Goal: Task Accomplishment & Management: Use online tool/utility

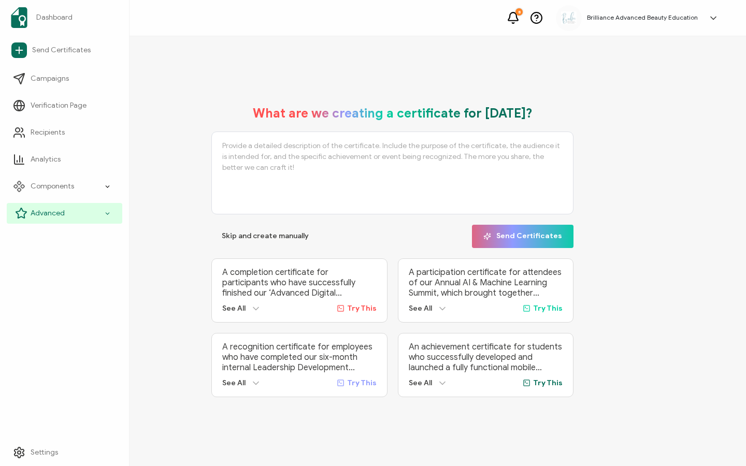
click at [35, 215] on span "Advanced" at bounding box center [48, 213] width 34 height 10
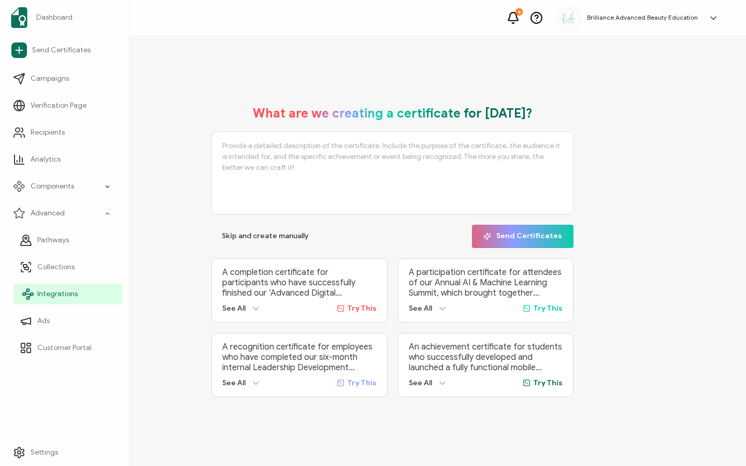
click at [56, 286] on link "Integrations" at bounding box center [67, 294] width 109 height 21
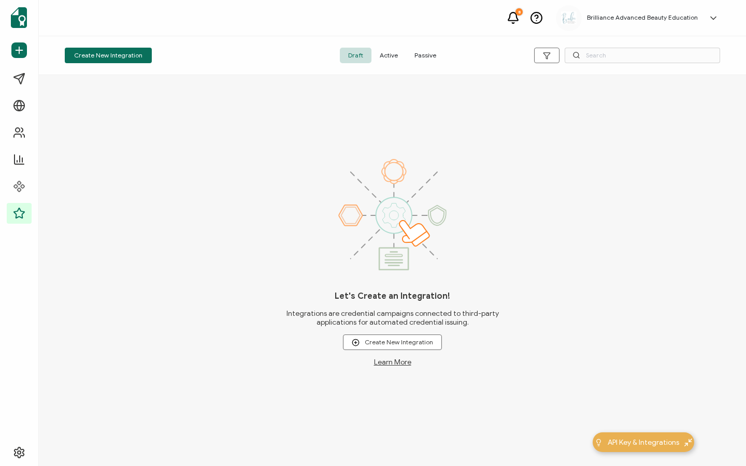
click at [389, 57] on span "Active" at bounding box center [389, 56] width 35 height 16
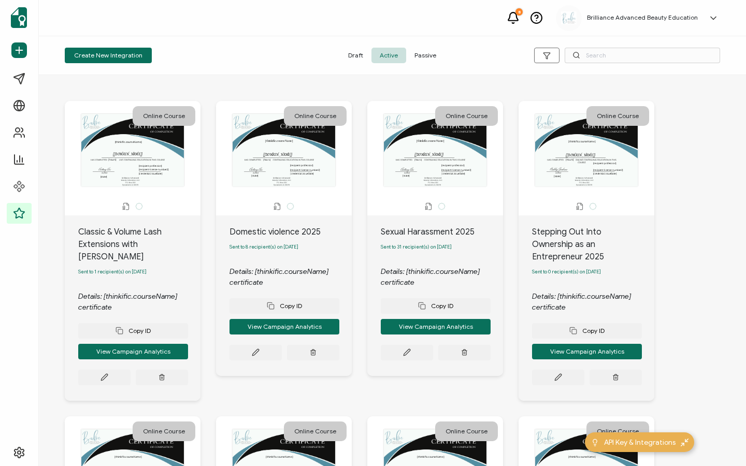
scroll to position [507, 0]
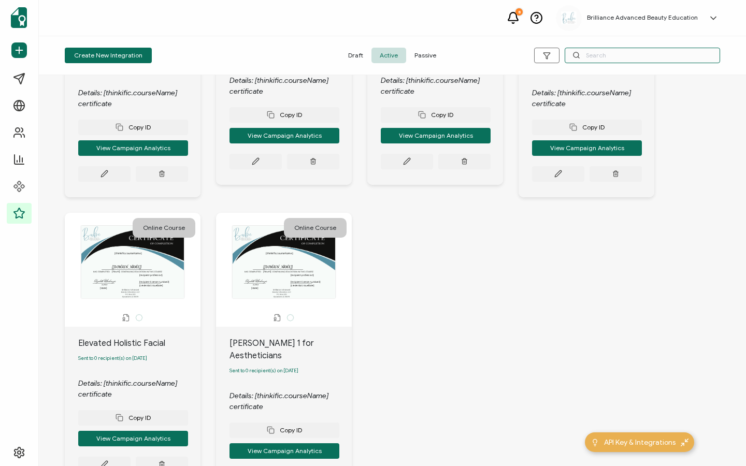
click at [603, 55] on input "text" at bounding box center [642, 56] width 155 height 16
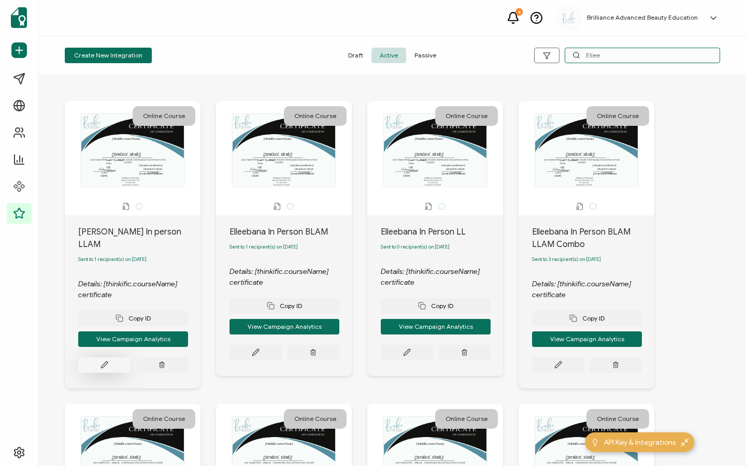
type input "Ellee"
click at [108, 361] on icon at bounding box center [105, 365] width 8 height 8
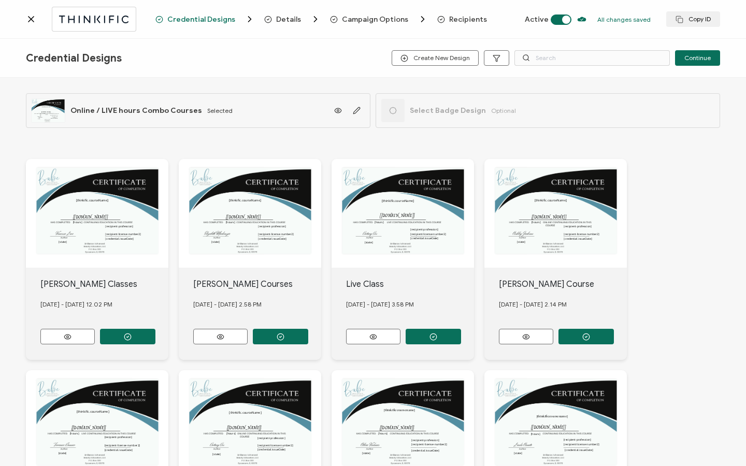
click at [279, 22] on span "Details" at bounding box center [288, 20] width 25 height 8
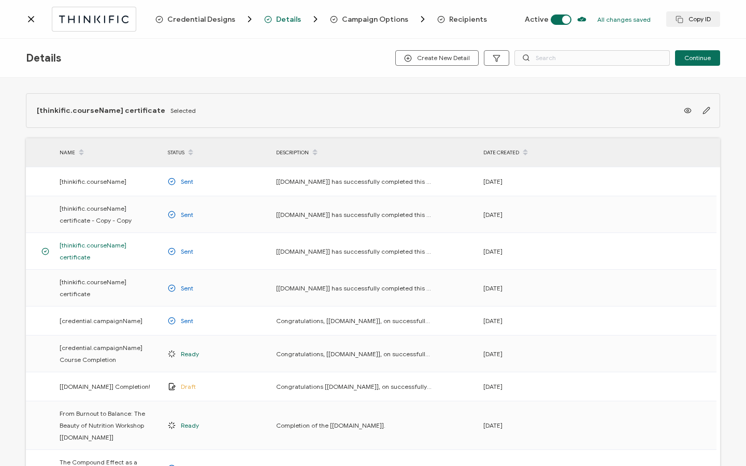
click at [376, 18] on span "Campaign Options" at bounding box center [375, 20] width 66 height 8
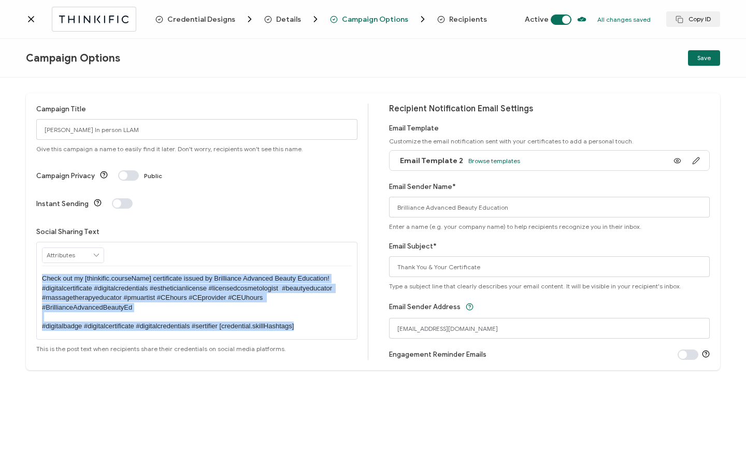
drag, startPoint x: 302, startPoint y: 307, endPoint x: 83, endPoint y: 265, distance: 222.7
click at [40, 254] on div "RECIPIENT Recipient Name Recipient E-Mail CREDENTIAL Credential ID Issue Date C…" at bounding box center [196, 291] width 321 height 98
copy p "Check out my [thinkific.courseName] certificate issued by Brilliance Advanced B…"
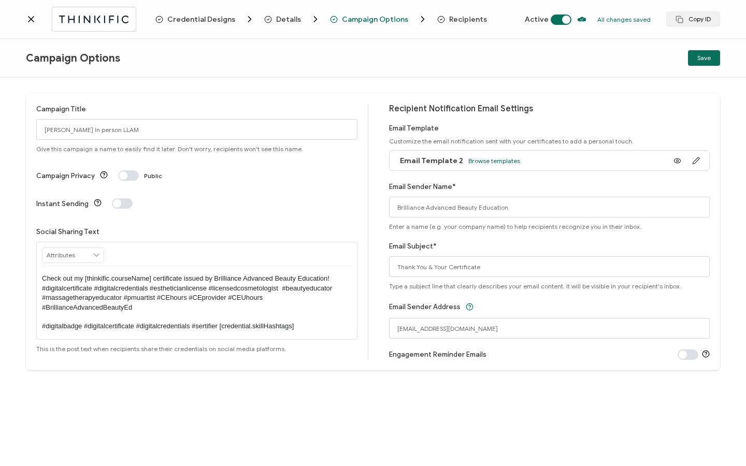
click at [34, 20] on icon at bounding box center [31, 19] width 10 height 10
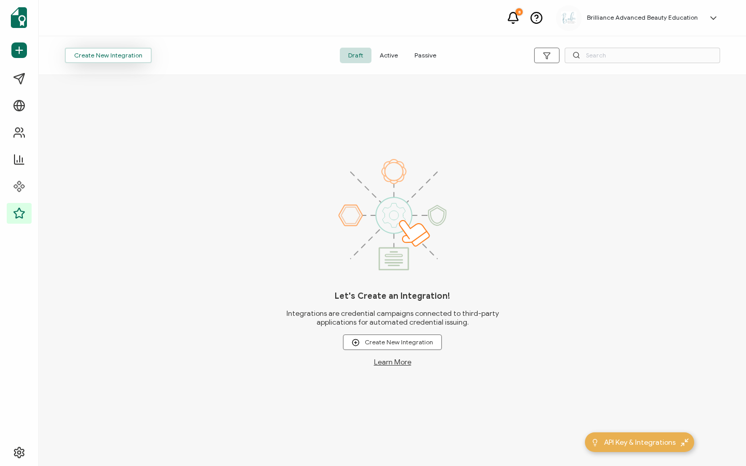
click at [101, 51] on button "Create New Integration" at bounding box center [108, 56] width 87 height 16
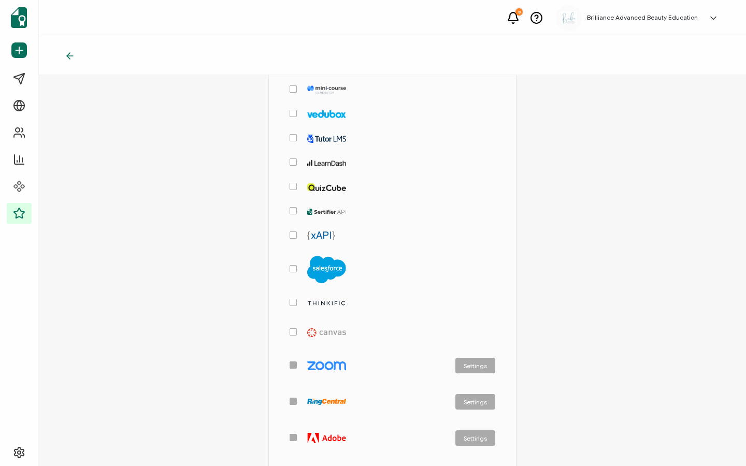
scroll to position [337, 0]
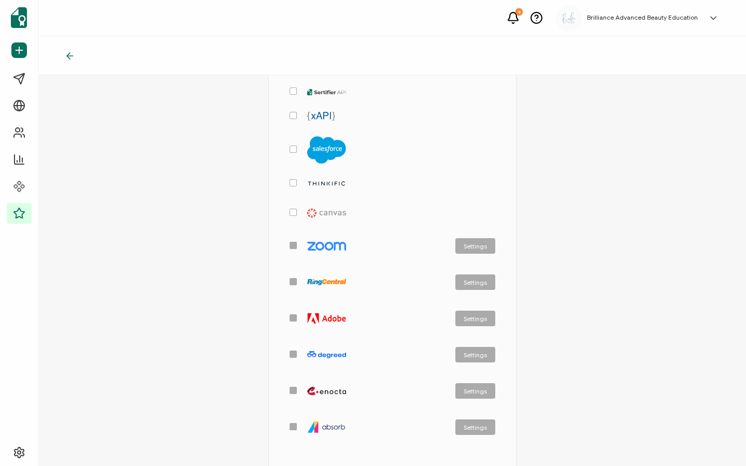
click at [315, 182] on img "checkbox-group" at bounding box center [326, 183] width 39 height 7
click at [297, 179] on input "checkbox-group" at bounding box center [297, 179] width 0 height 0
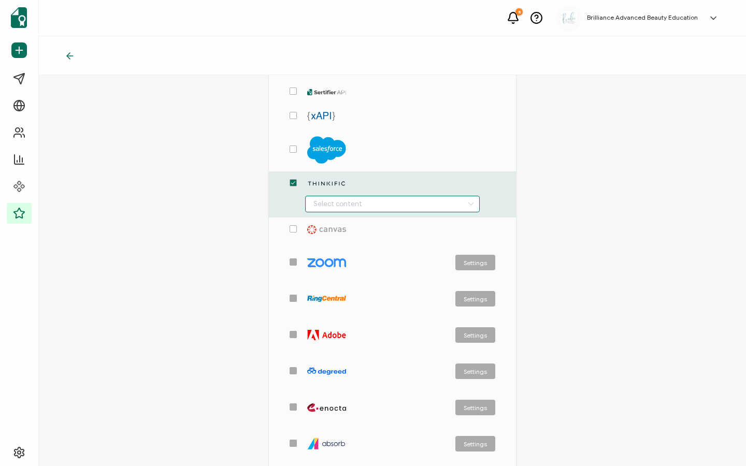
click at [400, 206] on input "checkbox-group" at bounding box center [392, 204] width 175 height 17
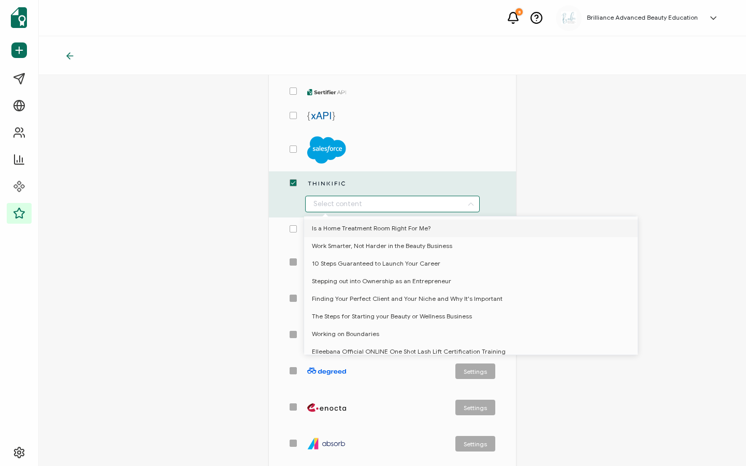
click at [391, 214] on div "checkbox-group" at bounding box center [393, 195] width 248 height 46
click at [391, 206] on input "checkbox-group" at bounding box center [392, 204] width 175 height 17
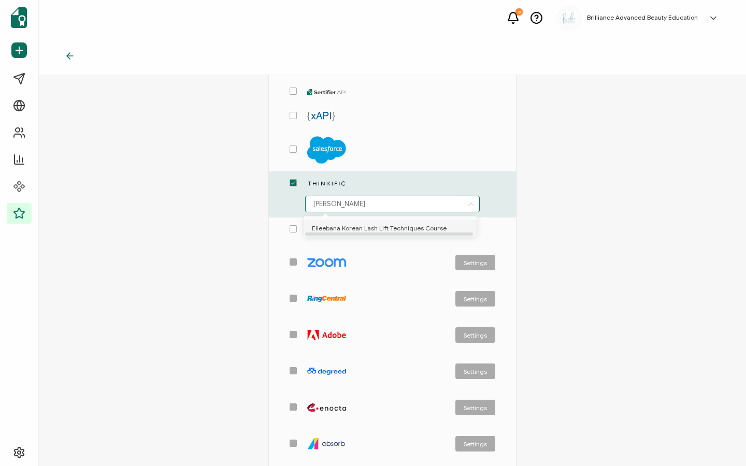
click at [370, 232] on span "Elleebana Korean Lash Lift Techniques Course" at bounding box center [379, 229] width 135 height 18
type input "Elleebana Korean Lash Lift Techniques Course"
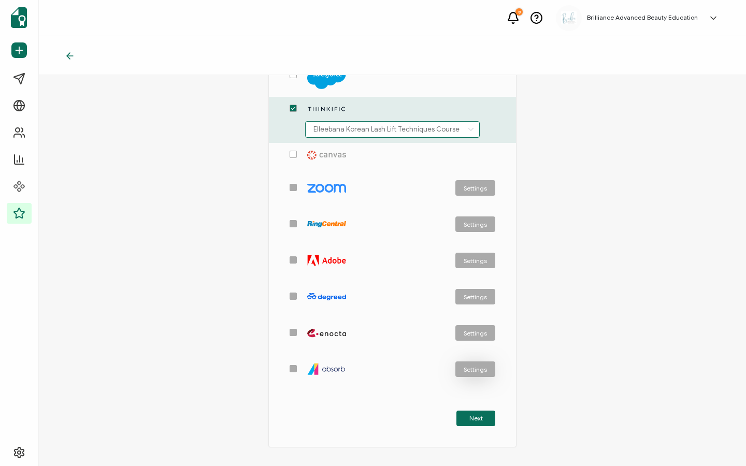
scroll to position [461, 0]
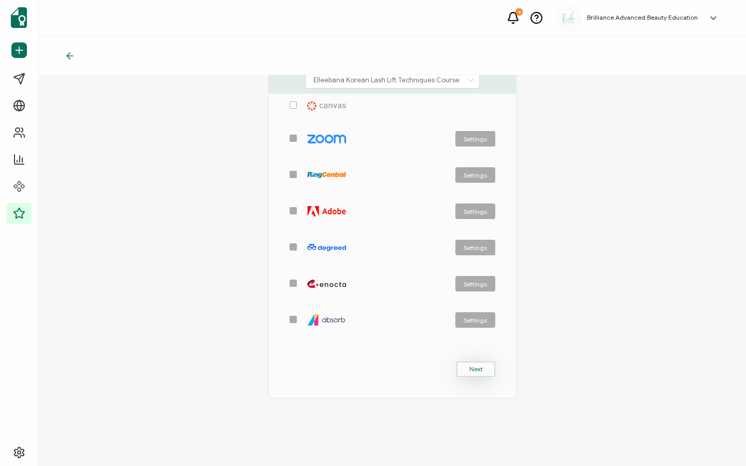
click at [481, 368] on button "Next" at bounding box center [476, 370] width 39 height 16
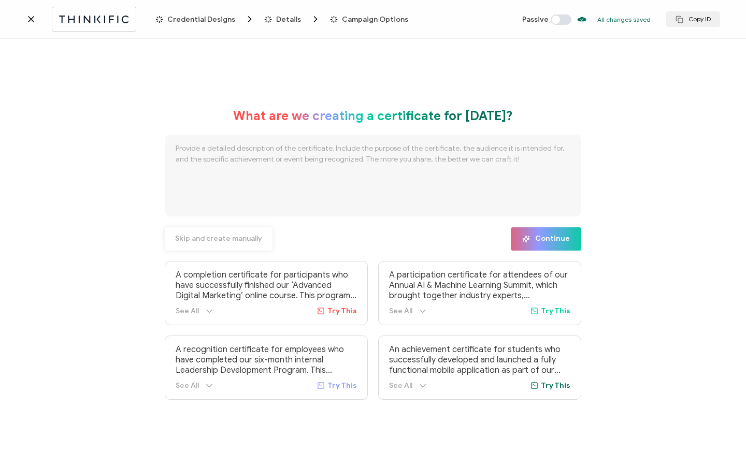
click at [214, 240] on span "Skip and create manually" at bounding box center [218, 238] width 87 height 7
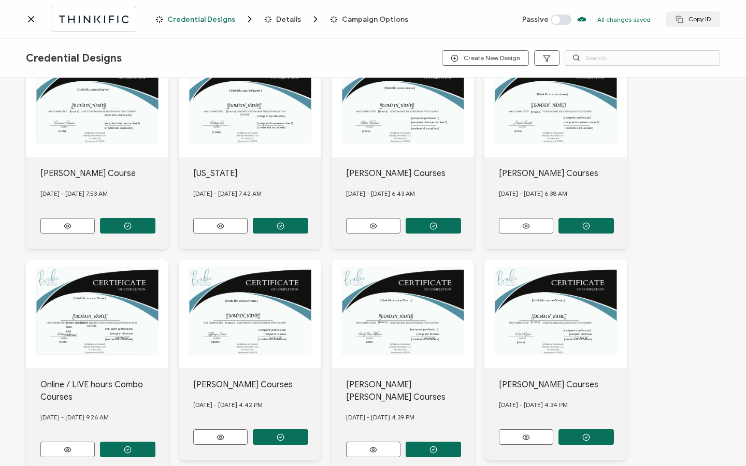
scroll to position [323, 0]
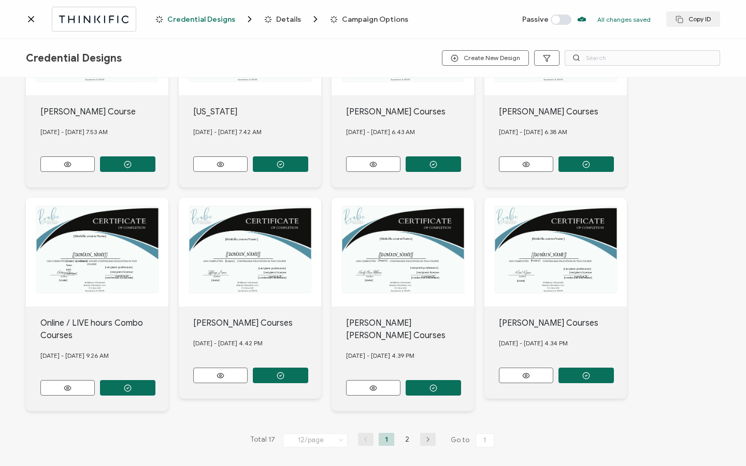
click at [409, 433] on li "2" at bounding box center [408, 439] width 16 height 13
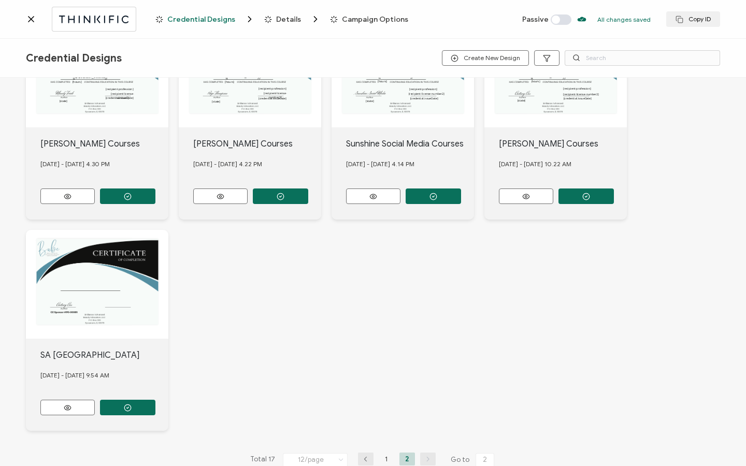
scroll to position [102, 0]
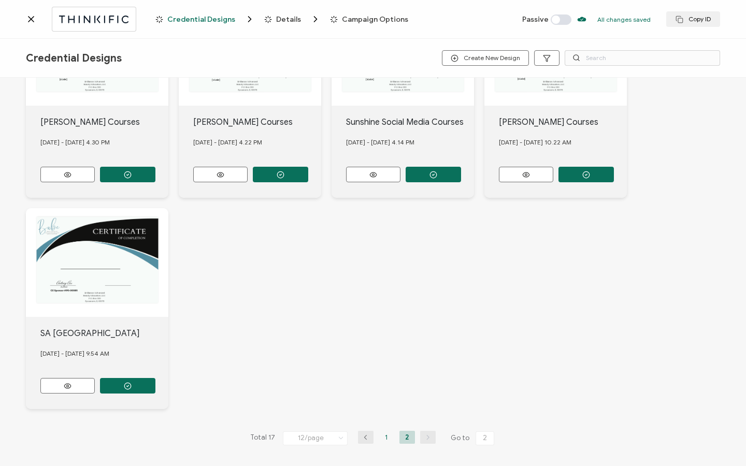
click at [384, 431] on li "1" at bounding box center [387, 437] width 16 height 13
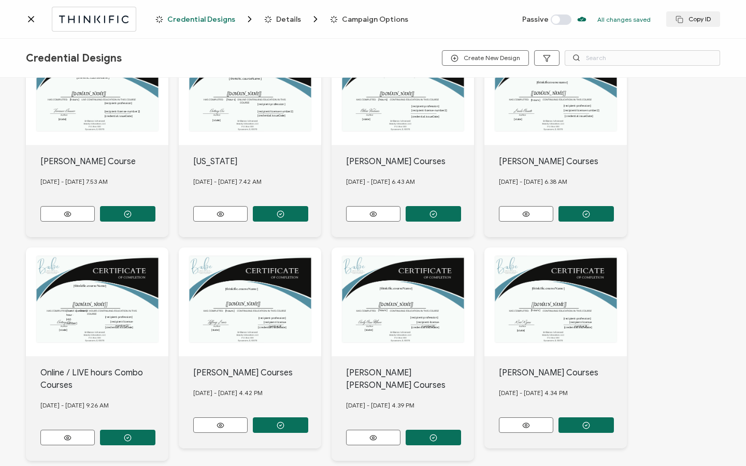
scroll to position [323, 0]
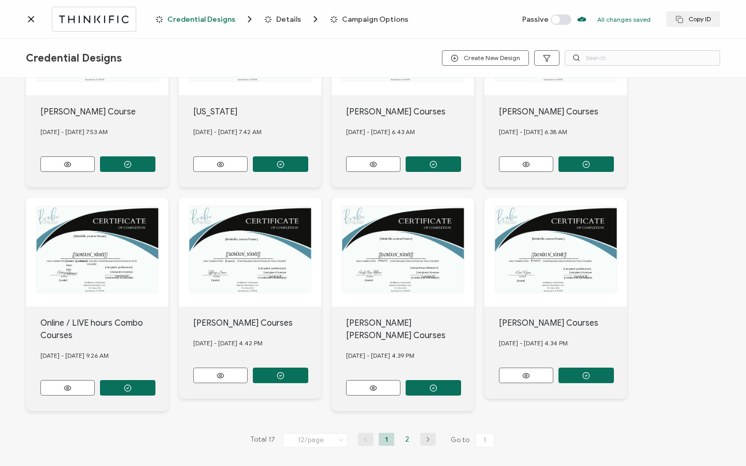
click at [409, 434] on li "2" at bounding box center [408, 439] width 16 height 13
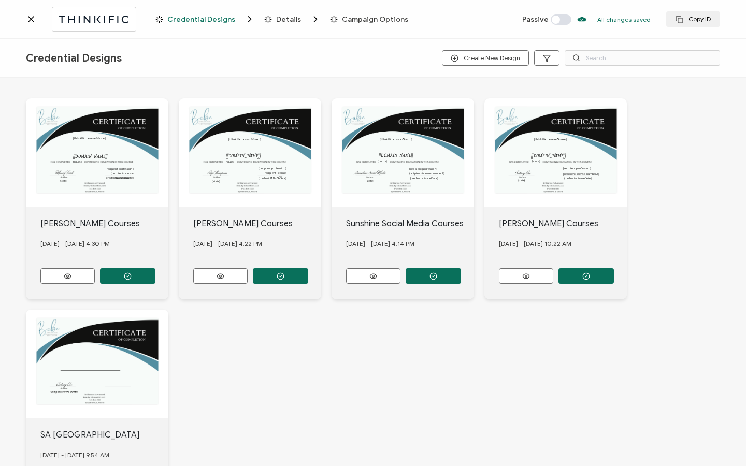
click at [155, 276] on button "button" at bounding box center [127, 276] width 55 height 16
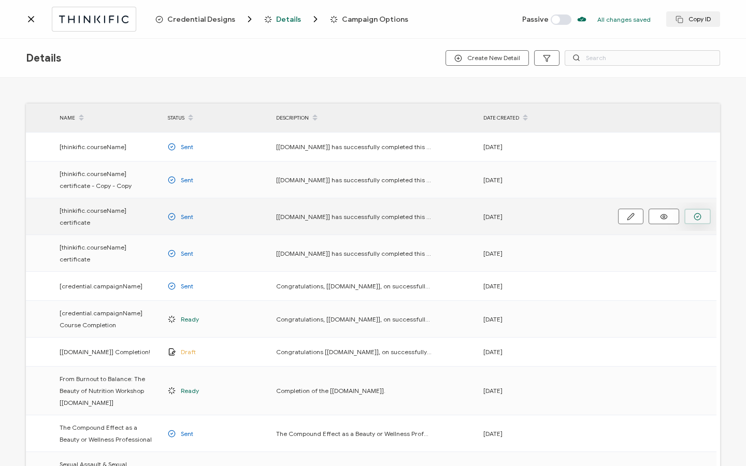
click at [0, 0] on icon "button" at bounding box center [0, 0] width 0 height 0
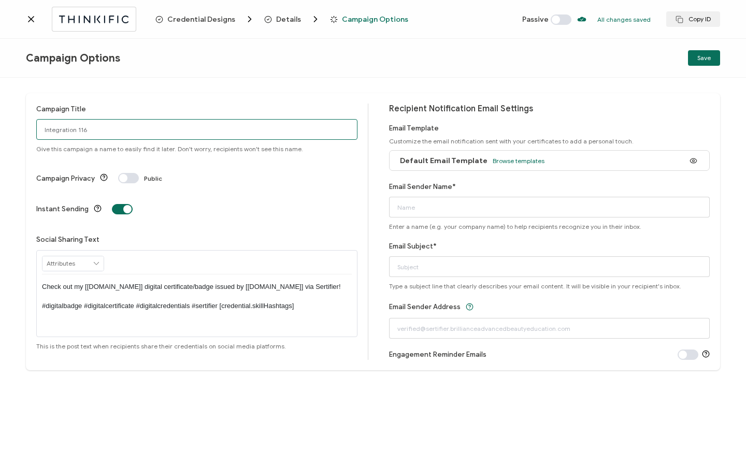
drag, startPoint x: 77, startPoint y: 130, endPoint x: 22, endPoint y: 124, distance: 55.3
click at [22, 124] on div "Campaign Title Integration 116 Give this campaign a name to easily find it late…" at bounding box center [373, 272] width 746 height 389
type input "Elleebana Korean Lash Lift Techniques"
click at [115, 204] on span at bounding box center [122, 209] width 21 height 10
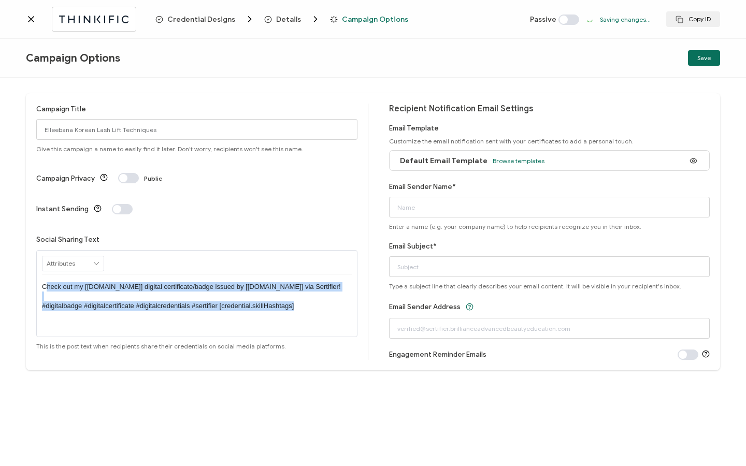
drag, startPoint x: 45, startPoint y: 259, endPoint x: 177, endPoint y: 299, distance: 137.5
click at [177, 299] on div "Check out my [[DOMAIN_NAME]] digital certificate/badge issued by [[DOMAIN_NAME]…" at bounding box center [197, 306] width 310 height 62
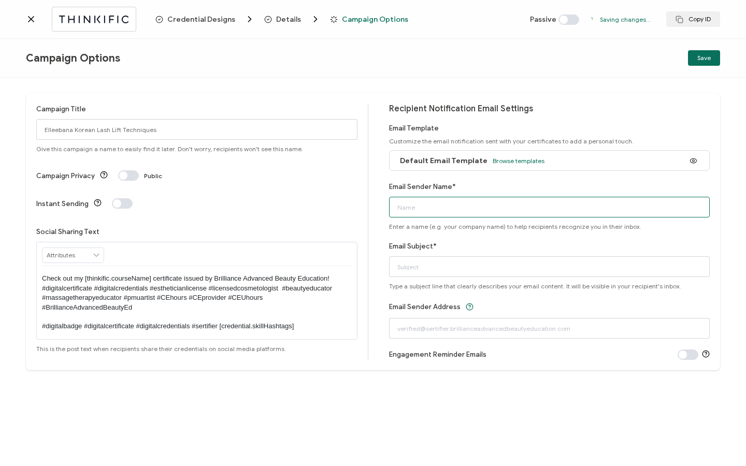
click at [427, 208] on input "Email Sender Name*" at bounding box center [549, 207] width 321 height 21
type input "[EMAIL_ADDRESS][DOMAIN_NAME]"
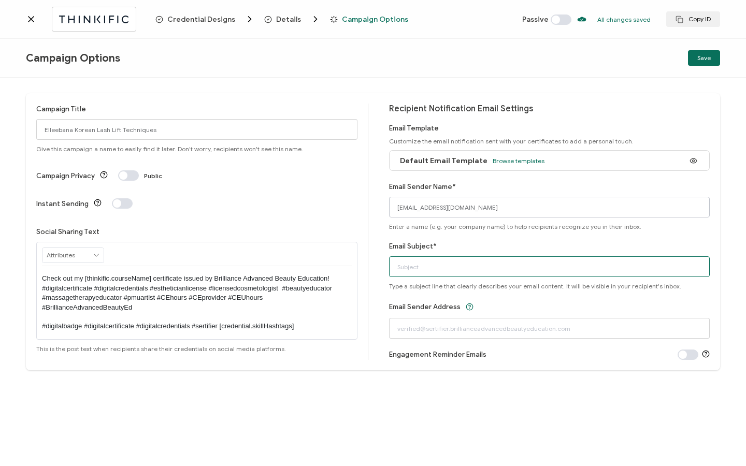
type input "[EMAIL_ADDRESS][DOMAIN_NAME]"
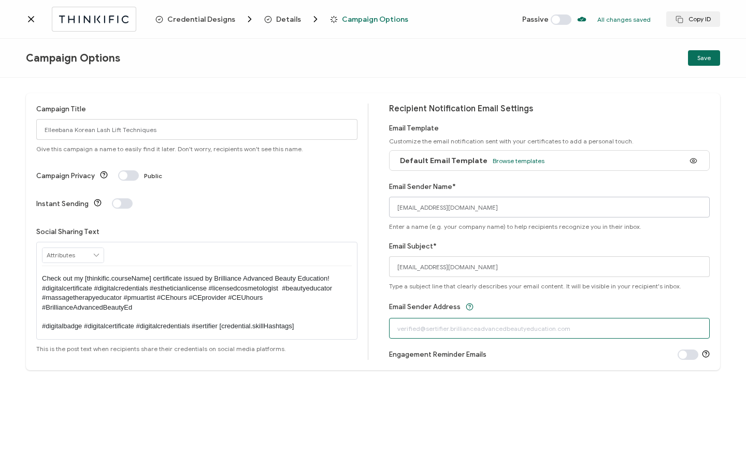
type input "[EMAIL_ADDRESS][DOMAIN_NAME]"
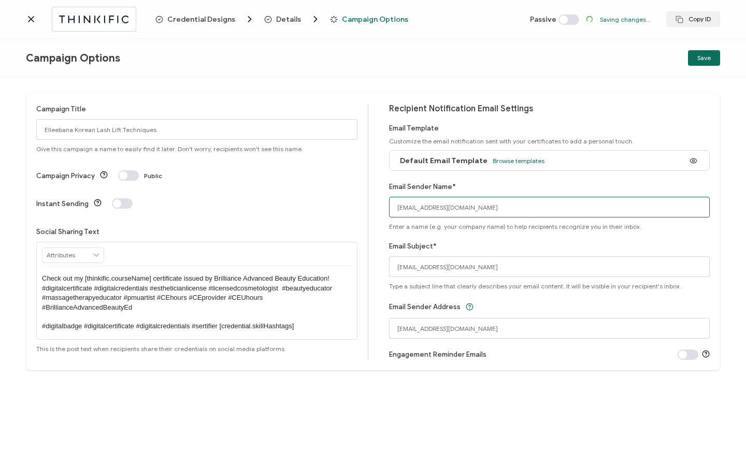
drag, startPoint x: 535, startPoint y: 205, endPoint x: 393, endPoint y: 215, distance: 141.8
click at [393, 215] on input "[EMAIL_ADDRESS][DOMAIN_NAME]" at bounding box center [549, 207] width 321 height 21
drag, startPoint x: 396, startPoint y: 210, endPoint x: 527, endPoint y: 214, distance: 131.2
click at [527, 213] on input "[EMAIL_ADDRESS][DOMAIN_NAME]" at bounding box center [549, 207] width 321 height 21
type input "Brilliance Advanced Beauty Education"
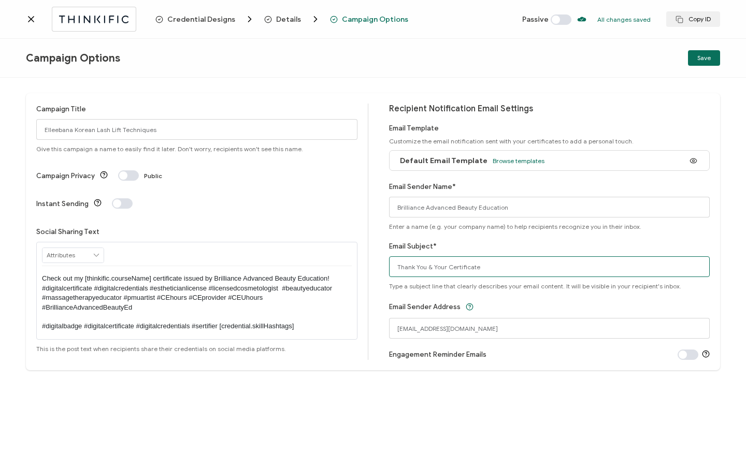
type input "Thank You & Your Certificate"
click at [550, 160] on div "Default Email Template Browse templates" at bounding box center [549, 160] width 321 height 21
click at [530, 162] on span "Browse templates" at bounding box center [519, 161] width 52 height 8
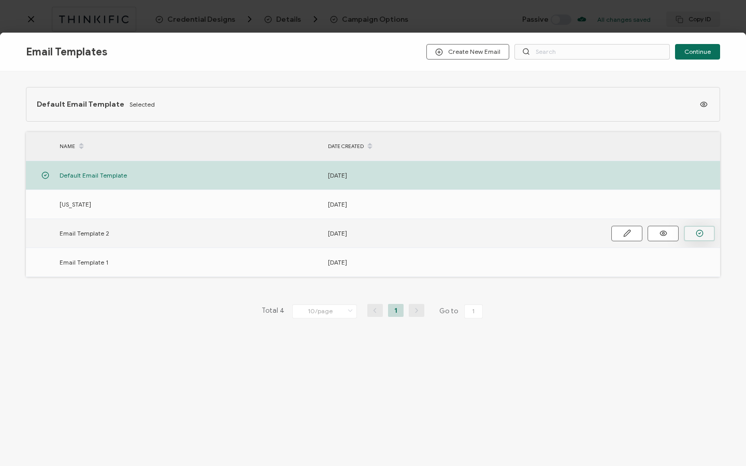
click at [699, 231] on icon "button" at bounding box center [700, 234] width 8 height 8
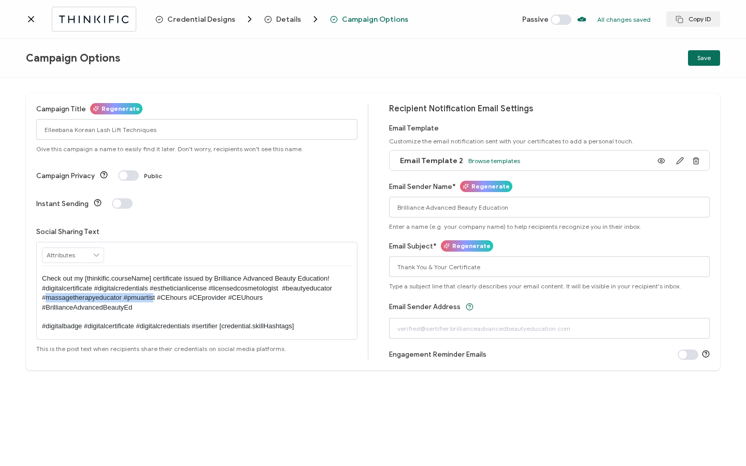
drag, startPoint x: 45, startPoint y: 278, endPoint x: 155, endPoint y: 273, distance: 110.5
click at [155, 274] on p "Check out my [thinkific.courseName] certificate issued by Brilliance Advanced B…" at bounding box center [197, 303] width 310 height 58
click at [704, 58] on span "Save" at bounding box center [704, 58] width 13 height 6
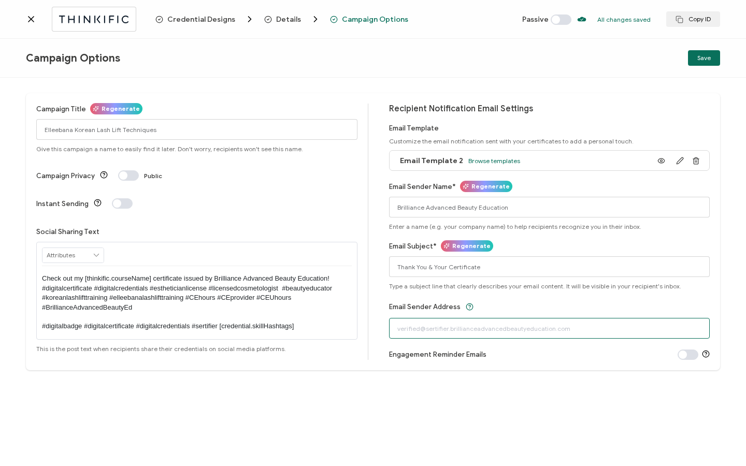
click at [509, 335] on input "text" at bounding box center [549, 328] width 321 height 21
type input "[EMAIL_ADDRESS][DOMAIN_NAME]"
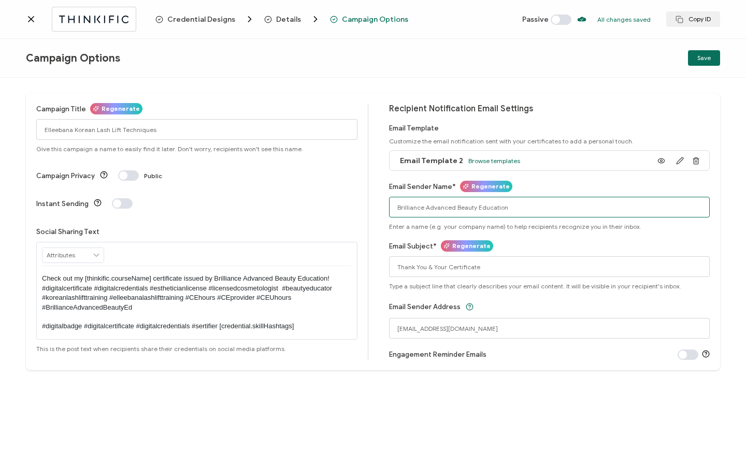
type input "[EMAIL_ADDRESS][DOMAIN_NAME]"
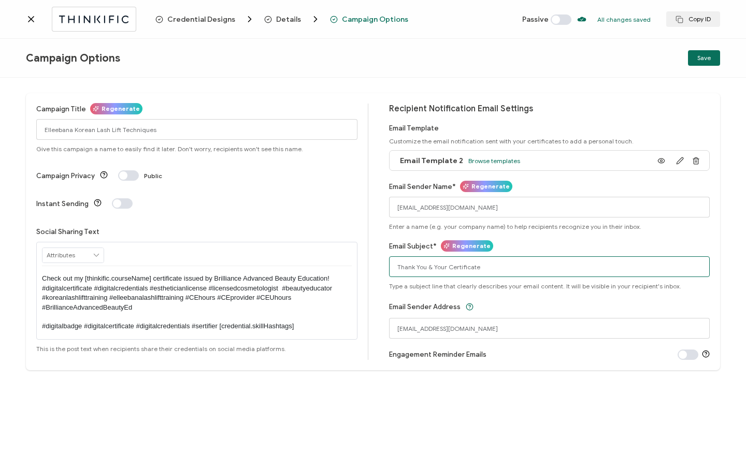
type input "[EMAIL_ADDRESS][DOMAIN_NAME]"
drag, startPoint x: 543, startPoint y: 257, endPoint x: 545, endPoint y: 229, distance: 28.1
click at [543, 255] on div "Email Subject* Regenerate [EMAIL_ADDRESS][DOMAIN_NAME] Type a subject line that…" at bounding box center [549, 265] width 321 height 49
drag, startPoint x: 545, startPoint y: 221, endPoint x: 490, endPoint y: 217, distance: 55.1
click at [490, 217] on div "Email Sender Name* Regenerate [EMAIL_ADDRESS][DOMAIN_NAME] Enter a name (e.g. y…" at bounding box center [549, 205] width 321 height 49
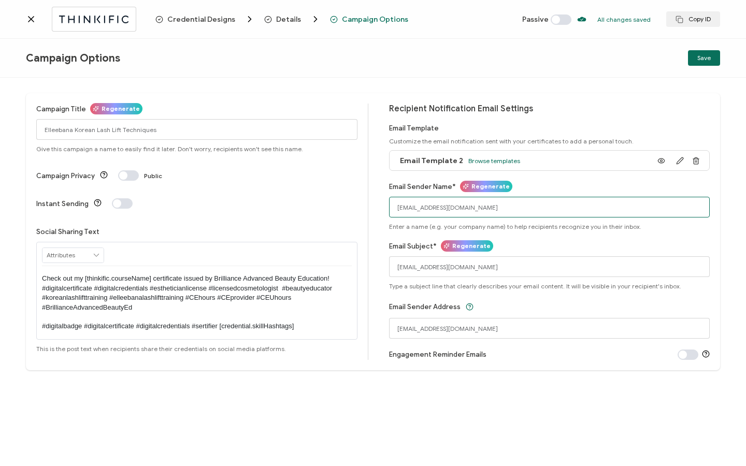
drag, startPoint x: 547, startPoint y: 209, endPoint x: 373, endPoint y: 203, distance: 174.2
click at [373, 203] on div "Campaign Title Regenerate Elleebana Korean Lash Lift Techniques Give this campa…" at bounding box center [373, 231] width 694 height 277
type input "Brilliance Advanced Beauty Education"
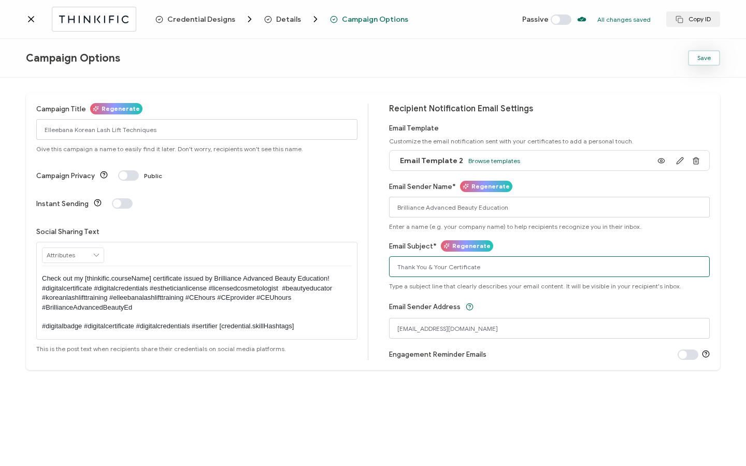
type input "Thank You & Your Certificate"
click at [704, 53] on button "Save" at bounding box center [704, 58] width 32 height 16
click at [565, 23] on span at bounding box center [561, 20] width 21 height 10
click at [694, 61] on button "Save" at bounding box center [704, 58] width 32 height 16
click at [25, 21] on div "Credential Designs Details Campaign Options Active All changes saved We save yo…" at bounding box center [373, 19] width 746 height 39
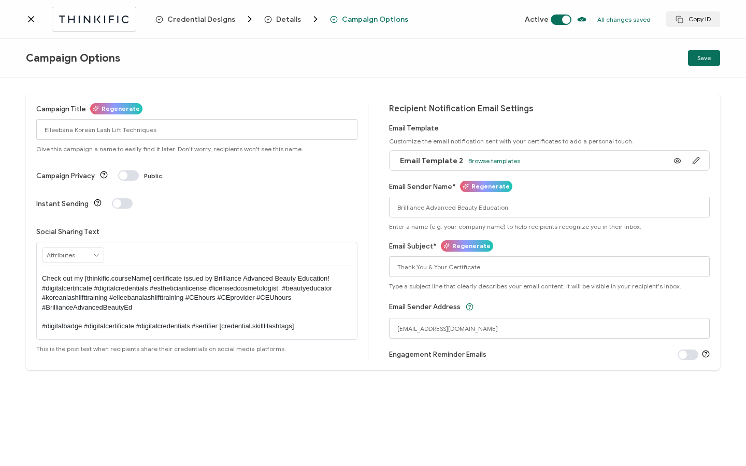
click at [29, 20] on icon at bounding box center [31, 19] width 10 height 10
